Goal: Register for event/course

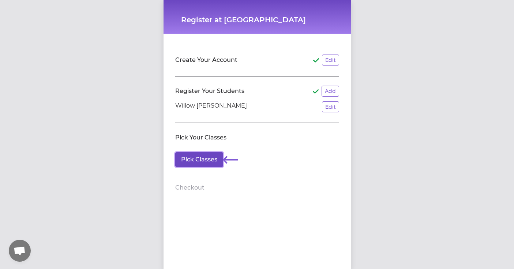
click at [212, 163] on button "Pick Classes" at bounding box center [199, 159] width 48 height 15
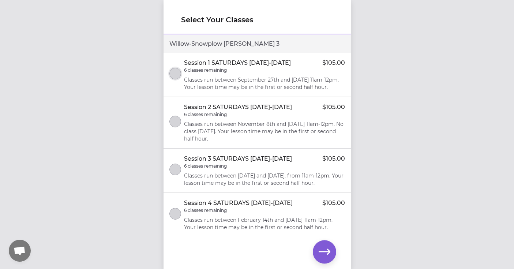
click at [177, 77] on button "select class" at bounding box center [176, 74] width 12 height 12
click at [178, 127] on button "select class" at bounding box center [176, 122] width 12 height 12
click at [326, 248] on icon "button" at bounding box center [325, 252] width 12 height 12
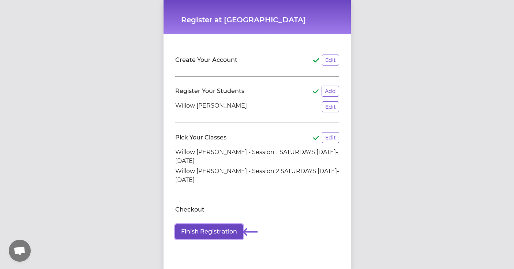
click at [226, 224] on button "Finish Registration" at bounding box center [209, 231] width 68 height 15
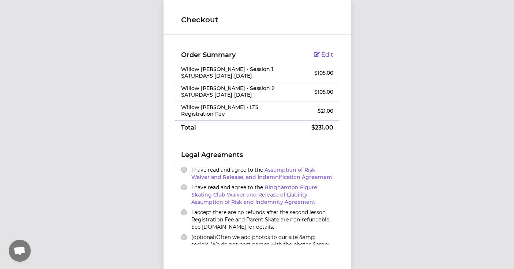
click at [187, 166] on div "I have read and agree to the Assumption of Risk, Waiver and Release, and Indemn…" at bounding box center [257, 173] width 152 height 15
click at [186, 167] on button "I have read and agree to the Assumption of Risk, Waiver and Release, and Indemn…" at bounding box center [184, 170] width 6 height 6
click at [185, 185] on button "I have read and agree to the Binghamton Figure Skating Club Waiver and Release …" at bounding box center [184, 188] width 6 height 6
click at [184, 209] on button "I accept there are no refunds after the second lesson. Registration Fee and Par…" at bounding box center [184, 212] width 6 height 6
click at [185, 234] on button "(optional) Often we add photos to our site &amp; socials. We do not post names …" at bounding box center [184, 237] width 6 height 6
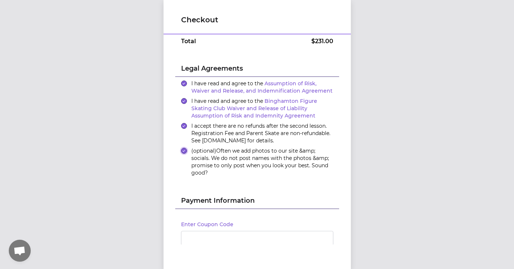
scroll to position [90, 0]
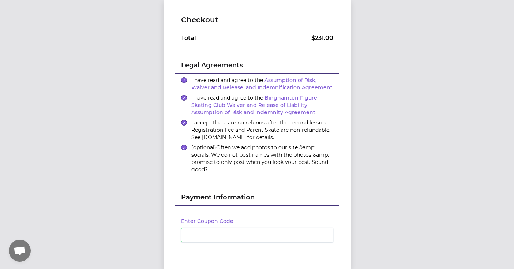
click at [439, 219] on div "Checkout Order Summary Edit Willow [PERSON_NAME] - Session 1 SATURDAYS [DATE]-[…" at bounding box center [257, 134] width 514 height 269
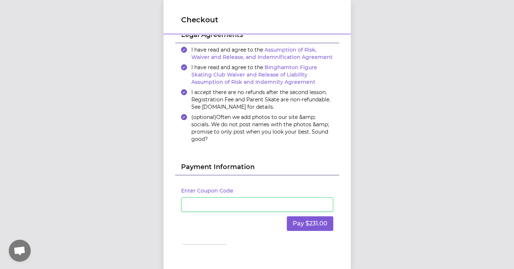
scroll to position [130, 0]
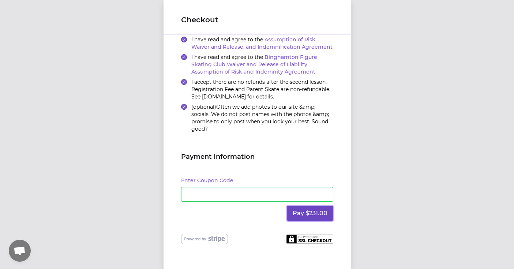
click at [312, 206] on button "Pay $231.00" at bounding box center [310, 213] width 47 height 15
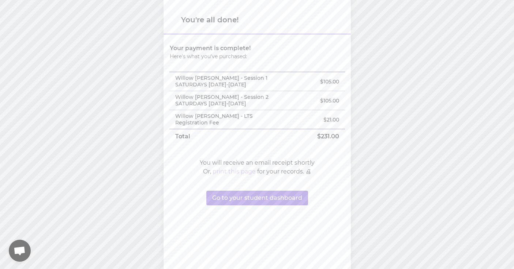
click at [230, 167] on button "print this page" at bounding box center [234, 171] width 43 height 9
click at [261, 193] on button "Go to your student dashboard" at bounding box center [258, 198] width 102 height 15
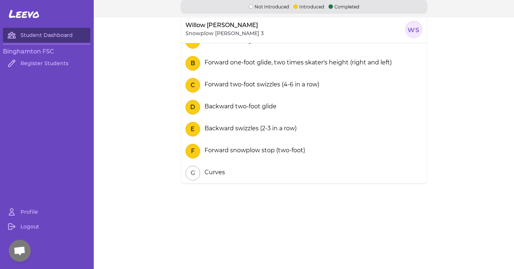
scroll to position [0, 0]
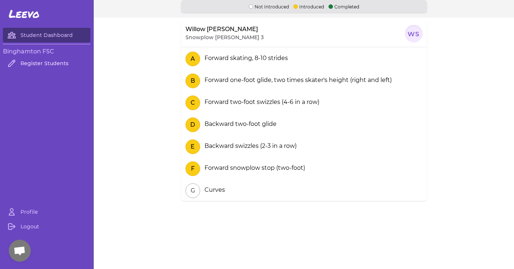
click at [52, 64] on link "Register Students" at bounding box center [47, 63] width 88 height 15
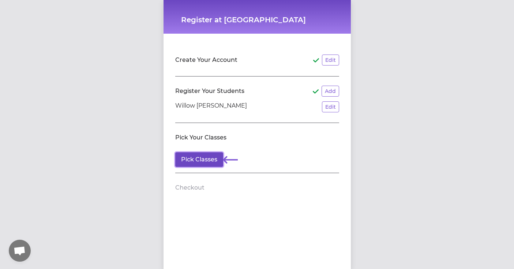
click at [199, 162] on button "Pick Classes" at bounding box center [199, 159] width 48 height 15
